Goal: Information Seeking & Learning: Understand process/instructions

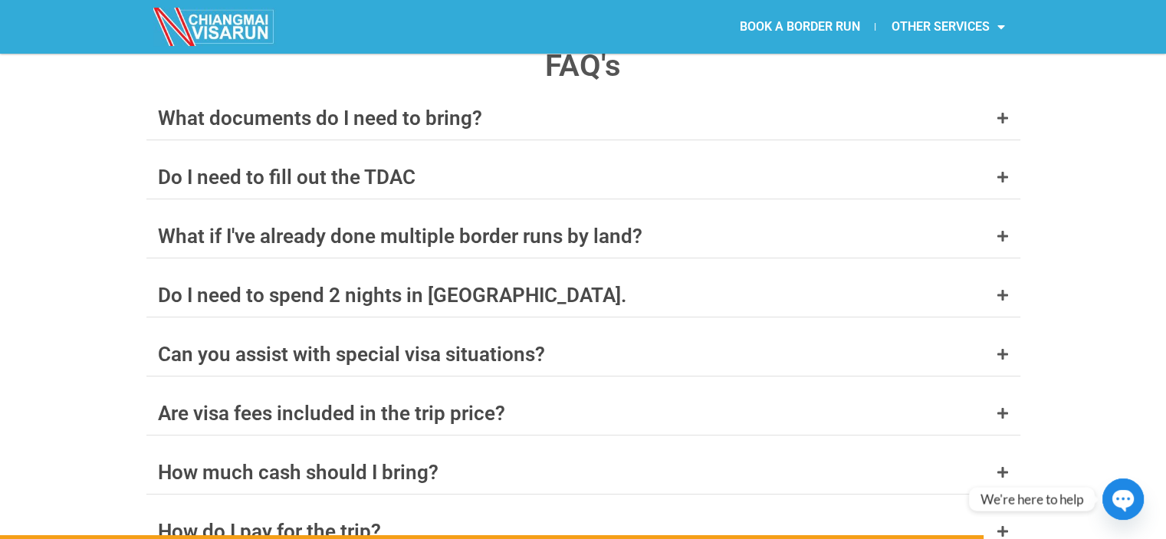
scroll to position [6005, 0]
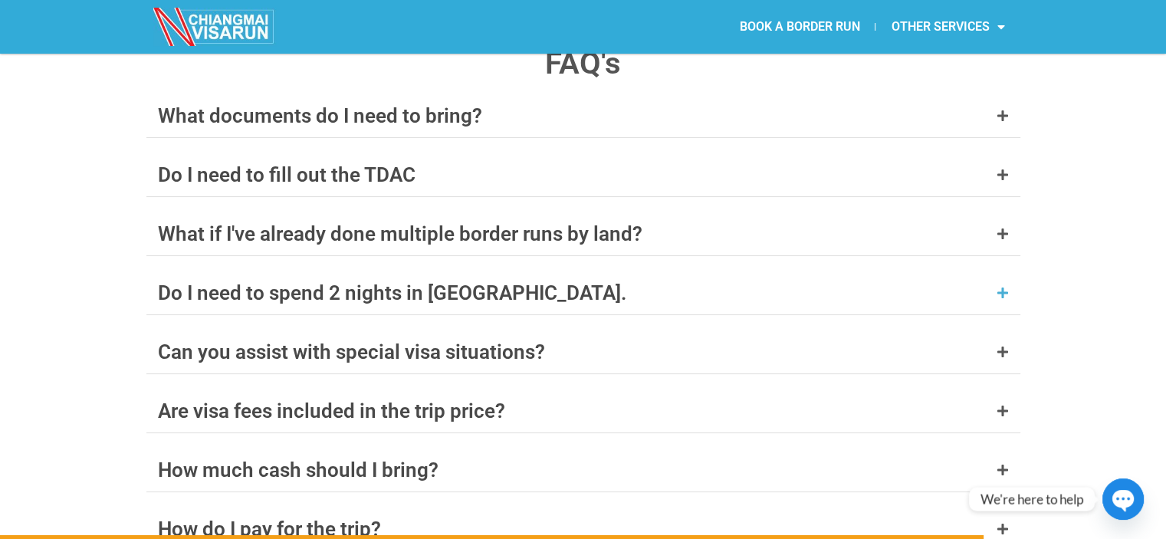
click at [1001, 287] on icon at bounding box center [1002, 293] width 12 height 12
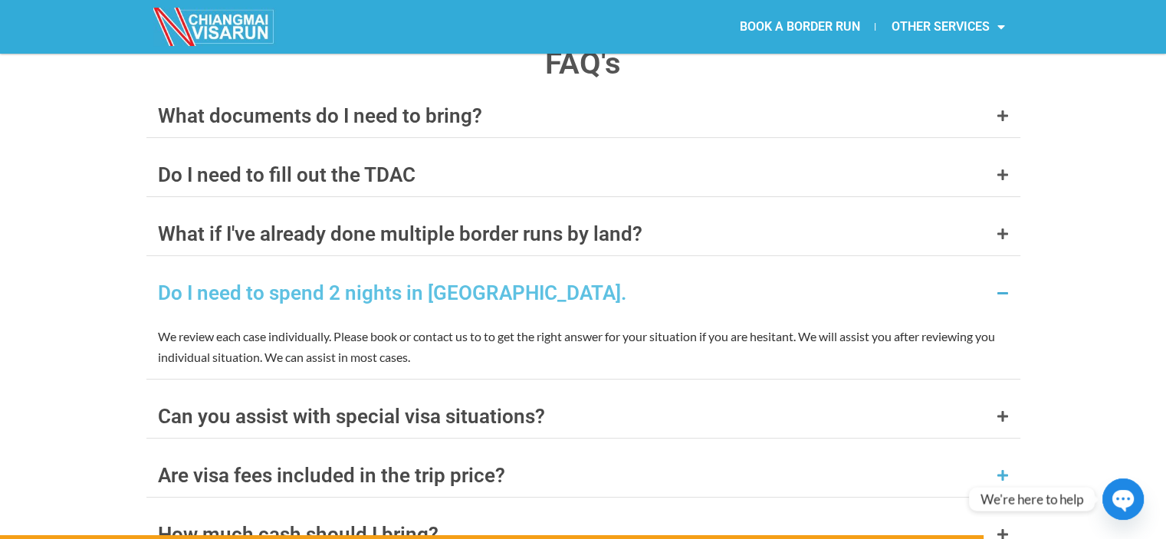
click at [997, 469] on icon at bounding box center [1002, 475] width 12 height 12
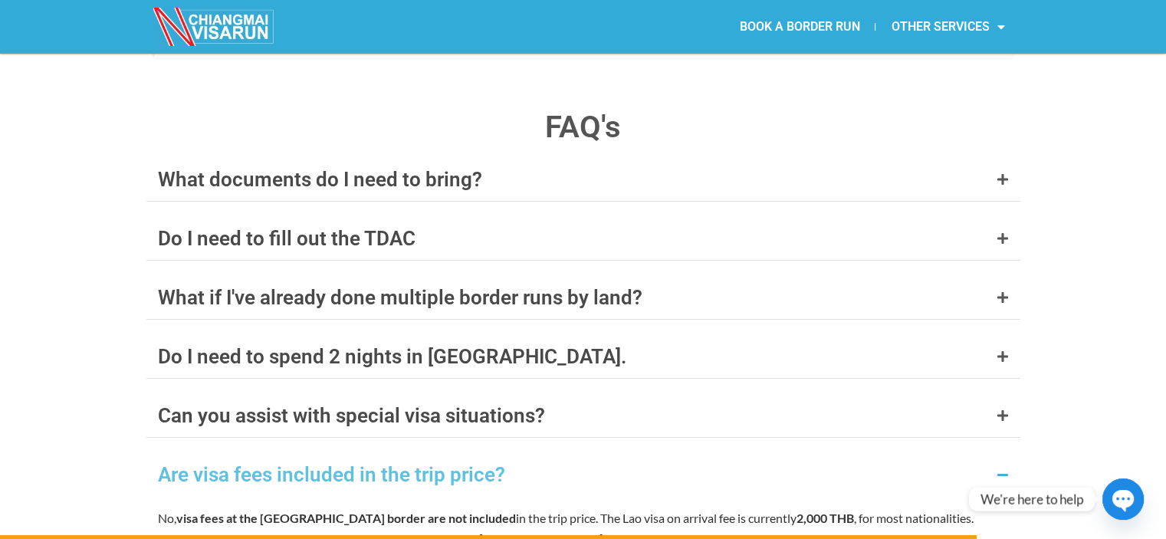
scroll to position [6049, 0]
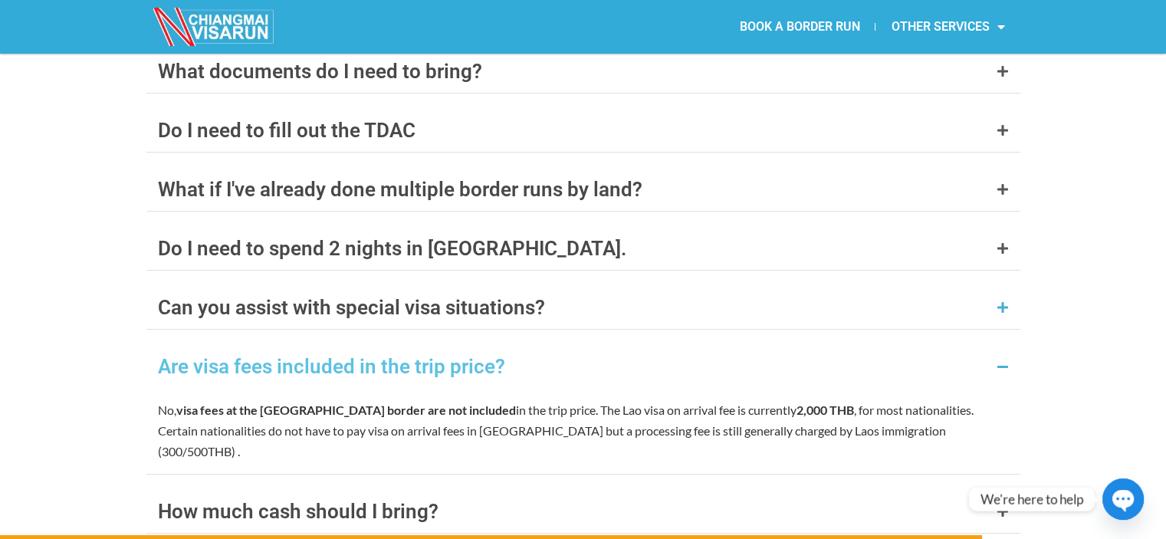
click at [996, 301] on icon at bounding box center [1002, 307] width 12 height 12
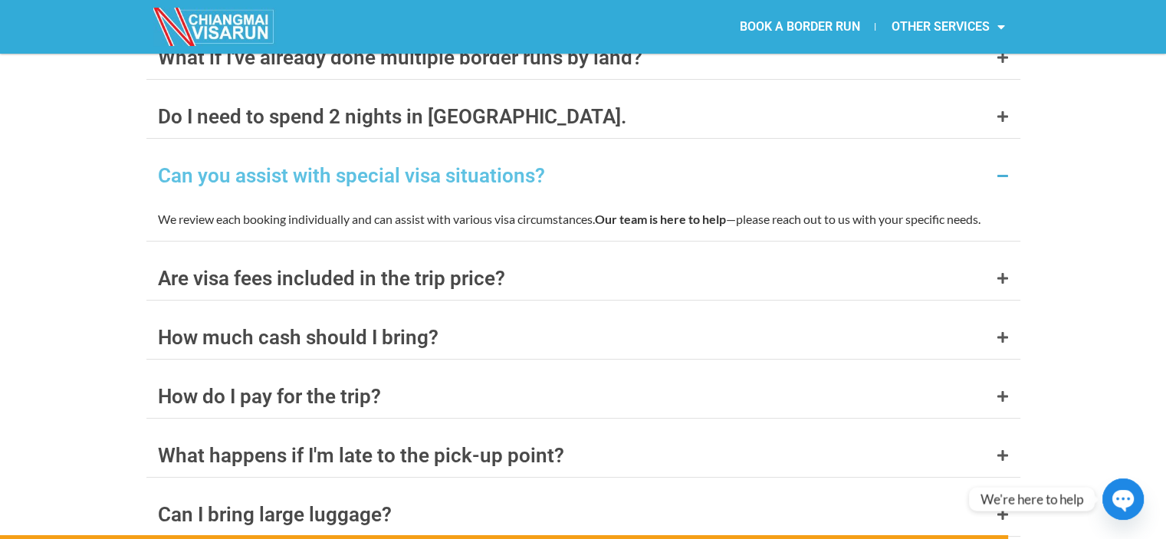
scroll to position [6199, 0]
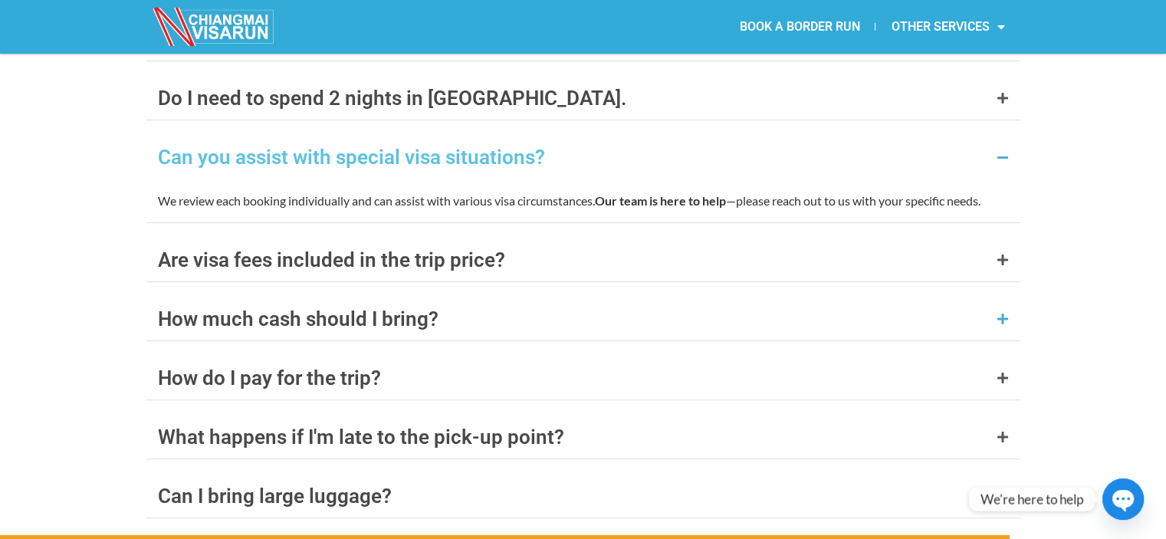
click at [1006, 313] on icon at bounding box center [1002, 319] width 12 height 12
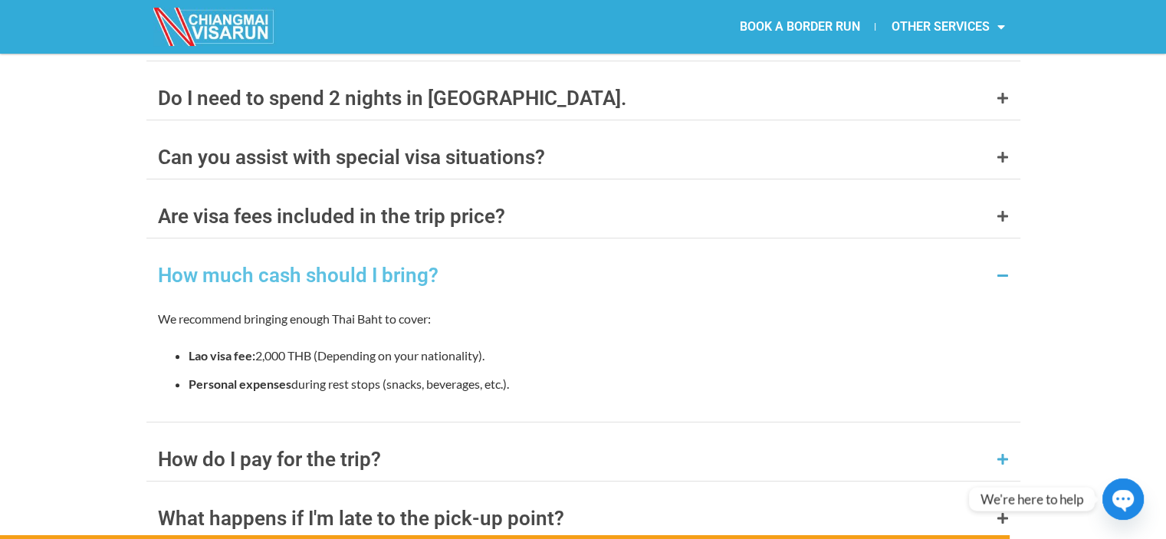
click at [1005, 453] on icon at bounding box center [1002, 459] width 12 height 12
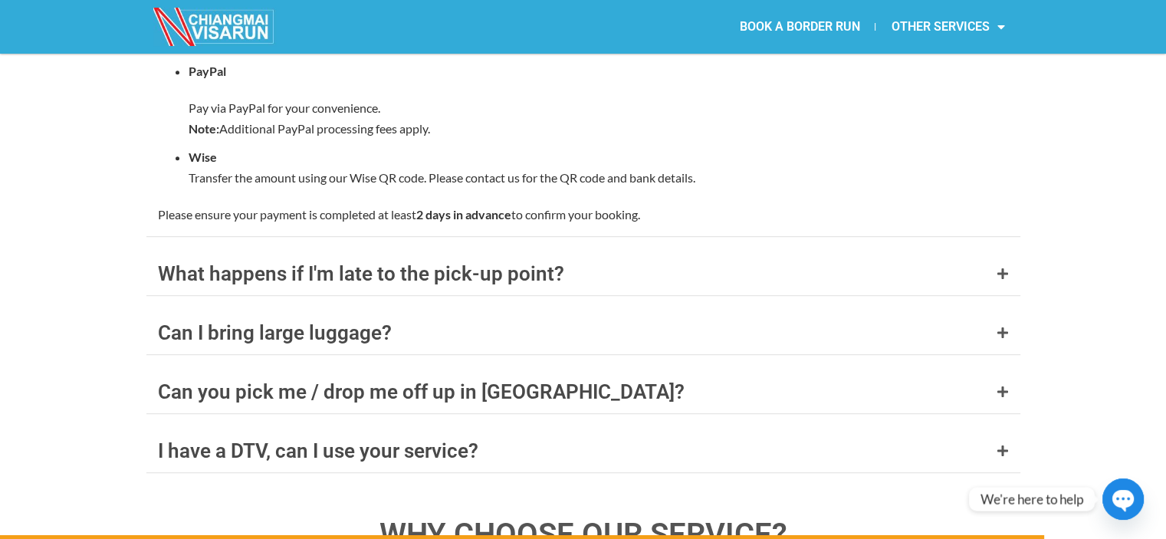
scroll to position [6702, 0]
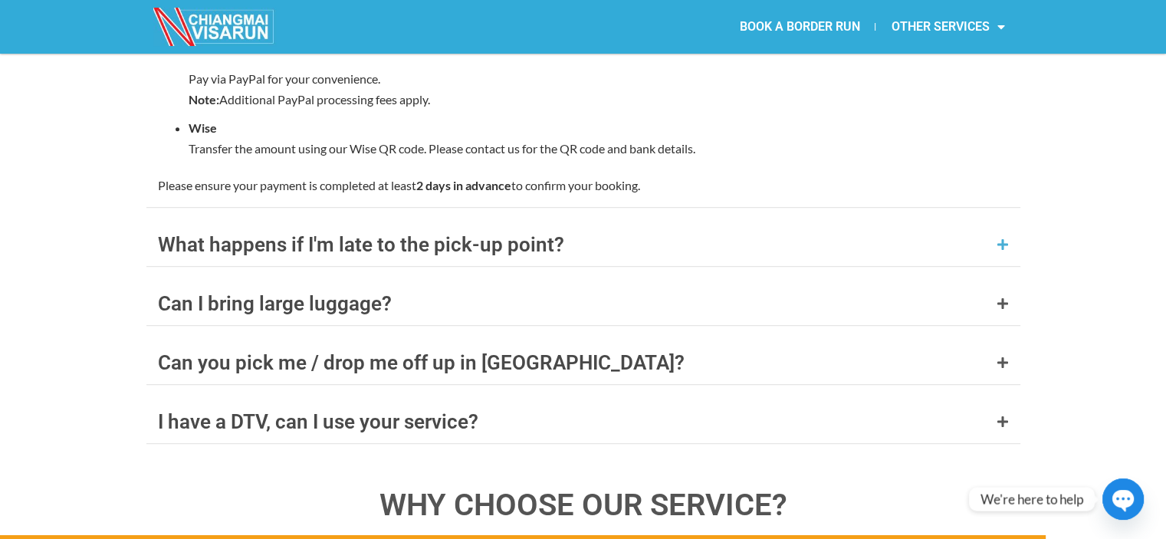
click at [989, 223] on div "What happens if I'm late to the pick-up point?" at bounding box center [583, 244] width 874 height 43
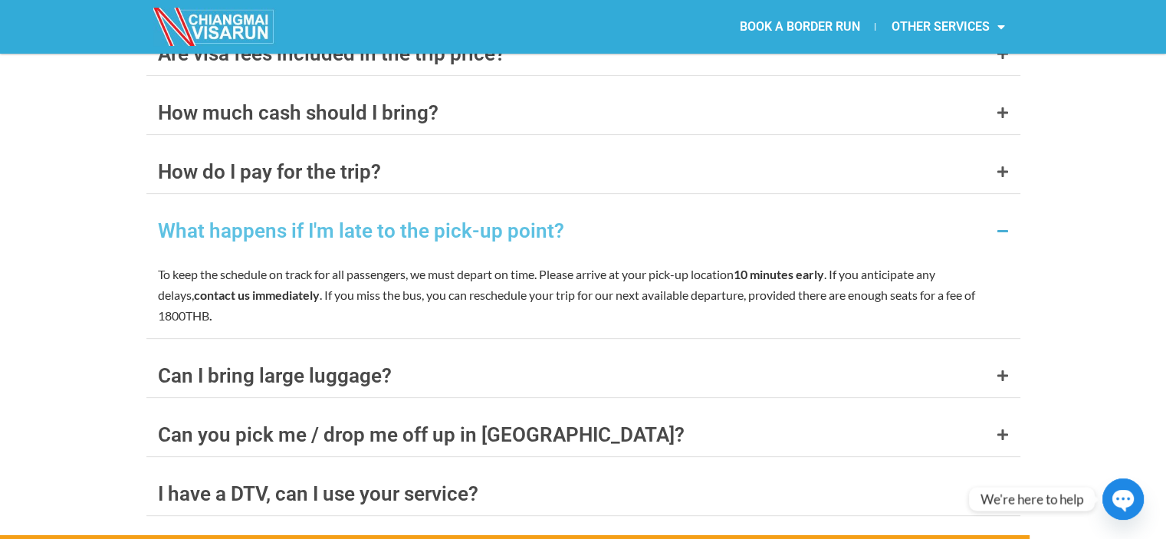
scroll to position [6371, 0]
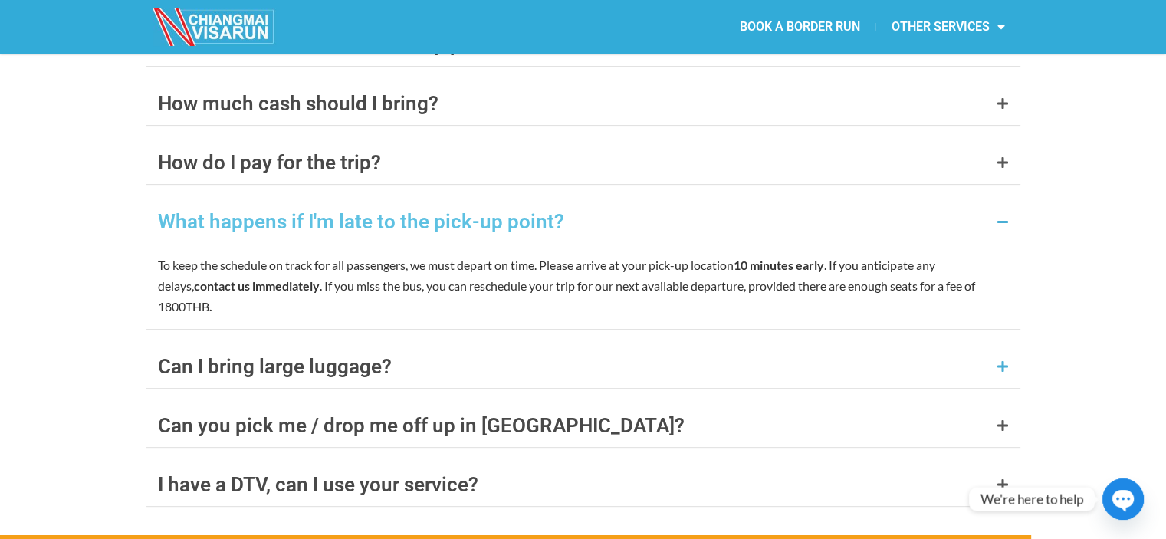
click at [1001, 360] on icon at bounding box center [1002, 366] width 12 height 12
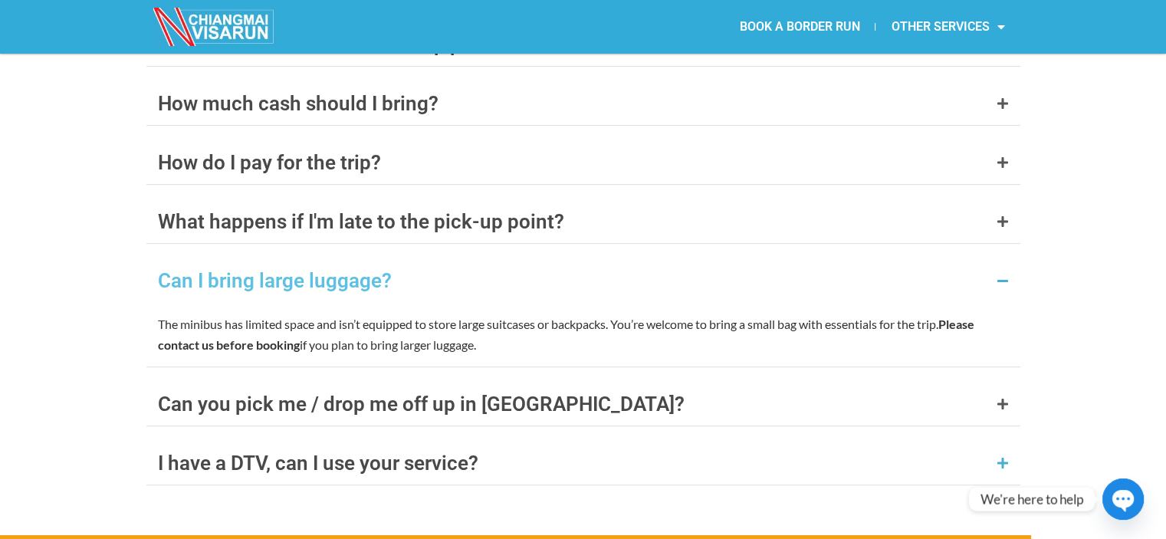
click at [994, 441] on div "I have a DTV, can I use your service?" at bounding box center [583, 462] width 874 height 43
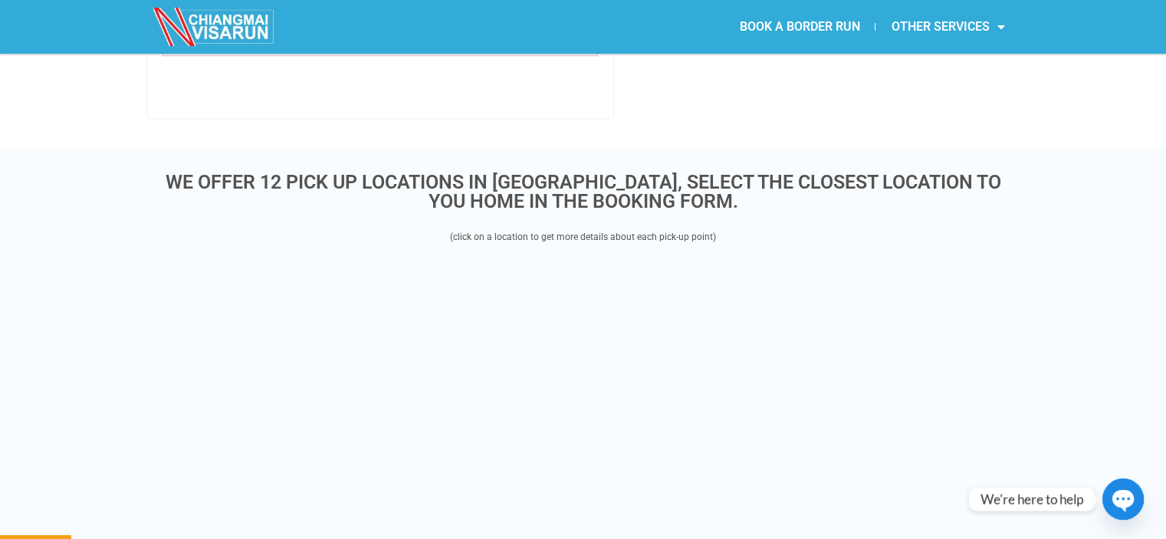
scroll to position [371, 0]
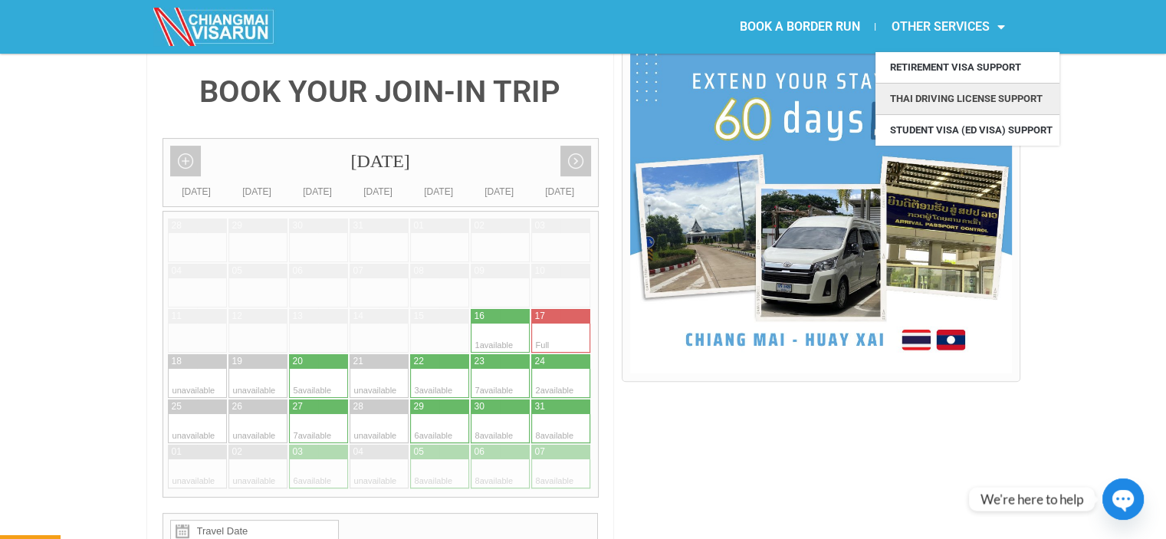
click at [972, 93] on link "Thai Driving License Support" at bounding box center [967, 99] width 184 height 31
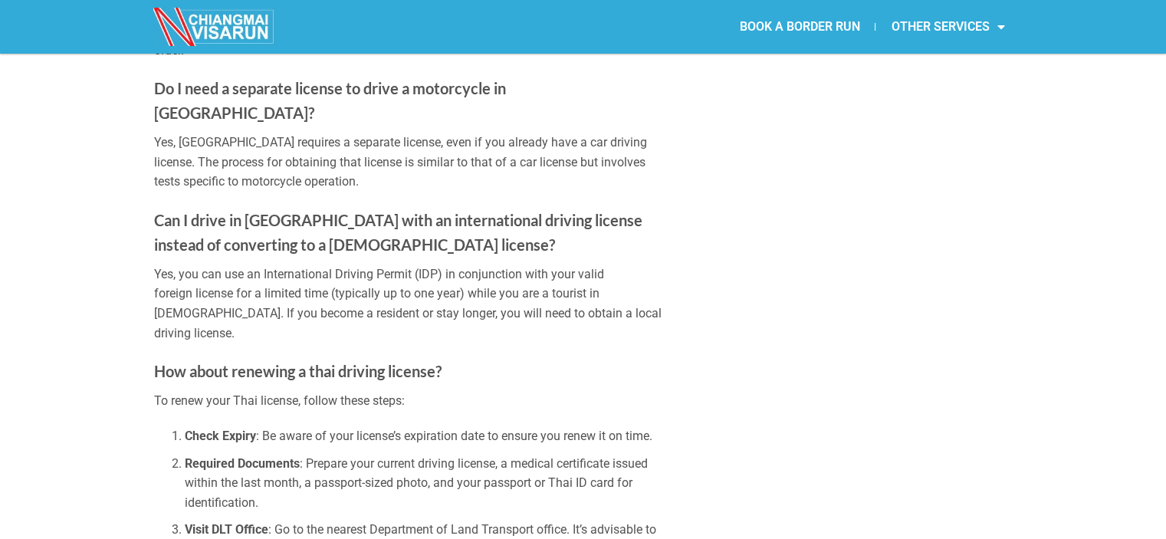
scroll to position [2588, 0]
